Goal: Transaction & Acquisition: Purchase product/service

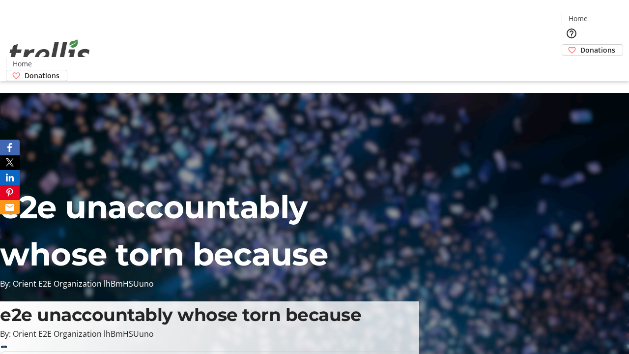
click at [580, 45] on span "Donations" at bounding box center [597, 50] width 35 height 10
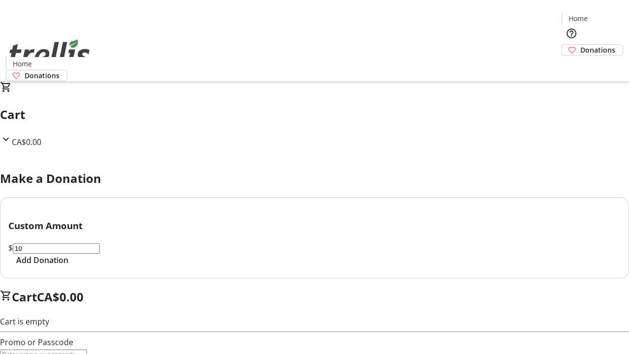
click at [68, 266] on span "Add Donation" at bounding box center [42, 260] width 52 height 12
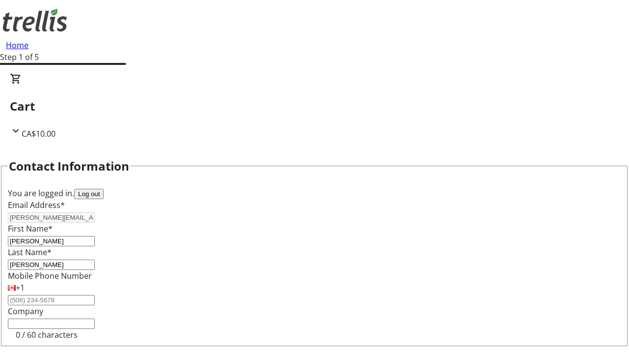
select select "CA"
type input "[STREET_ADDRESS][PERSON_NAME]"
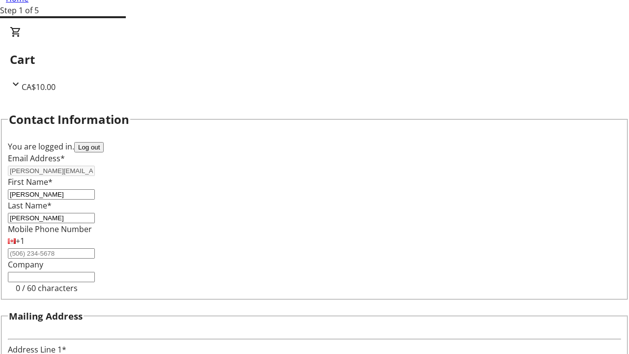
type input "Kelowna"
